Goal: Go to known website: Access a specific website the user already knows

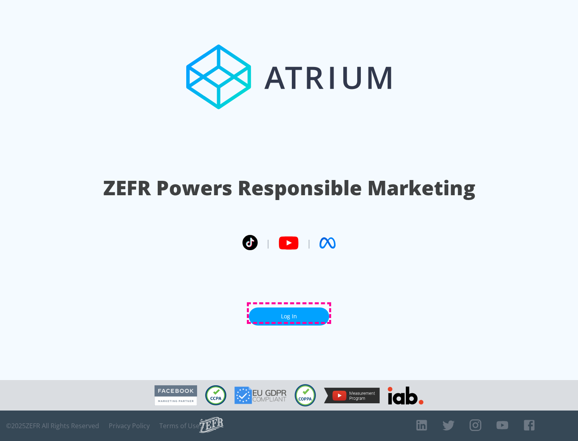
click at [289, 313] on link "Log In" at bounding box center [289, 317] width 80 height 18
